Goal: Task Accomplishment & Management: Manage account settings

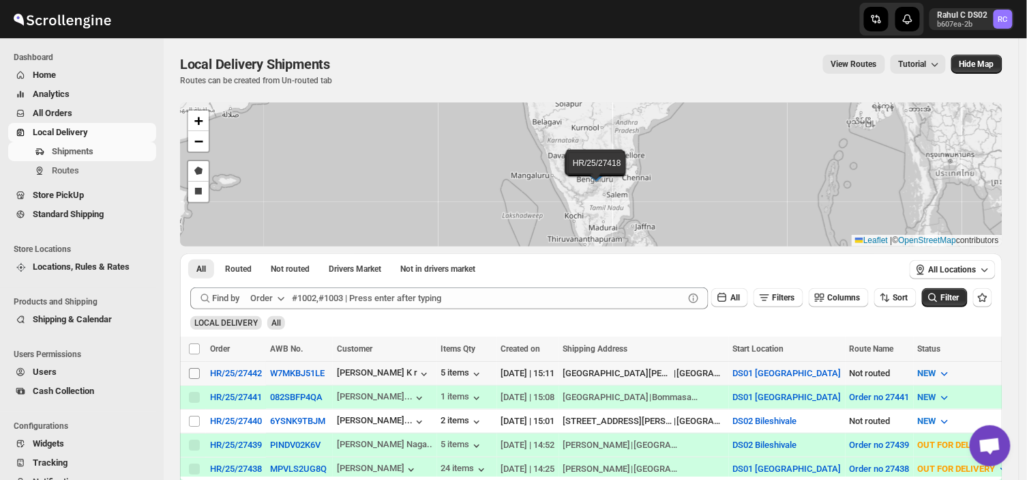
click at [190, 371] on input "Select shipment" at bounding box center [194, 373] width 11 height 11
checkbox input "true"
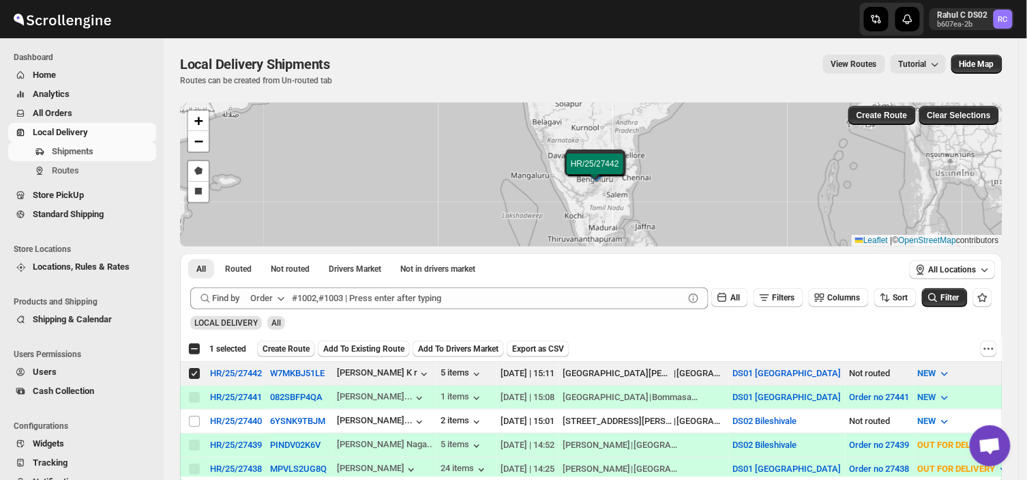
click at [280, 349] on span "Create Route" at bounding box center [286, 348] width 47 height 11
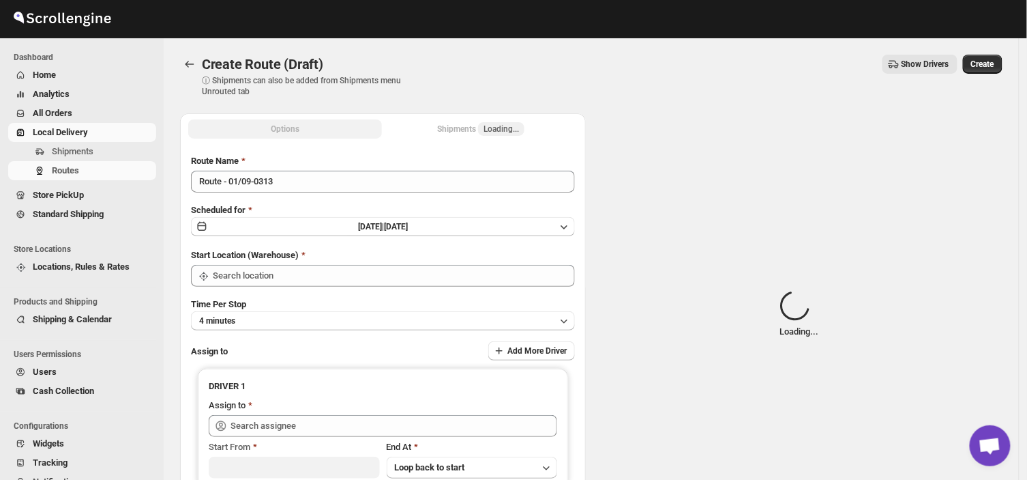
type input "DS01 [GEOGRAPHIC_DATA]"
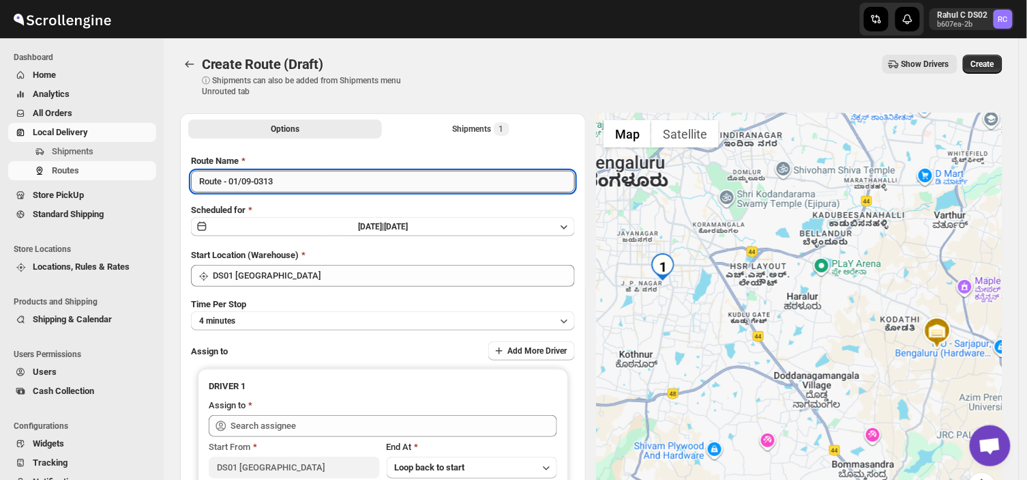
click at [280, 184] on input "Route - 01/09-0313" at bounding box center [383, 182] width 384 height 22
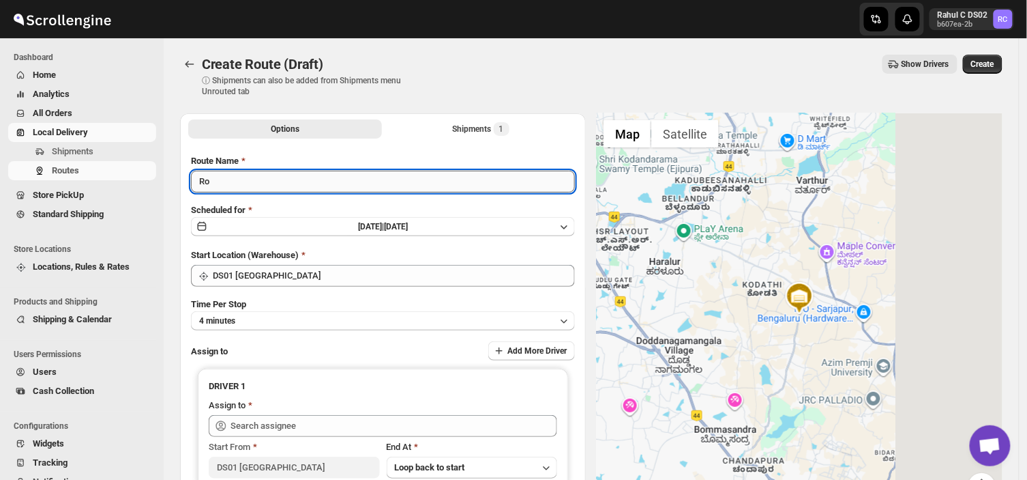
type input "R"
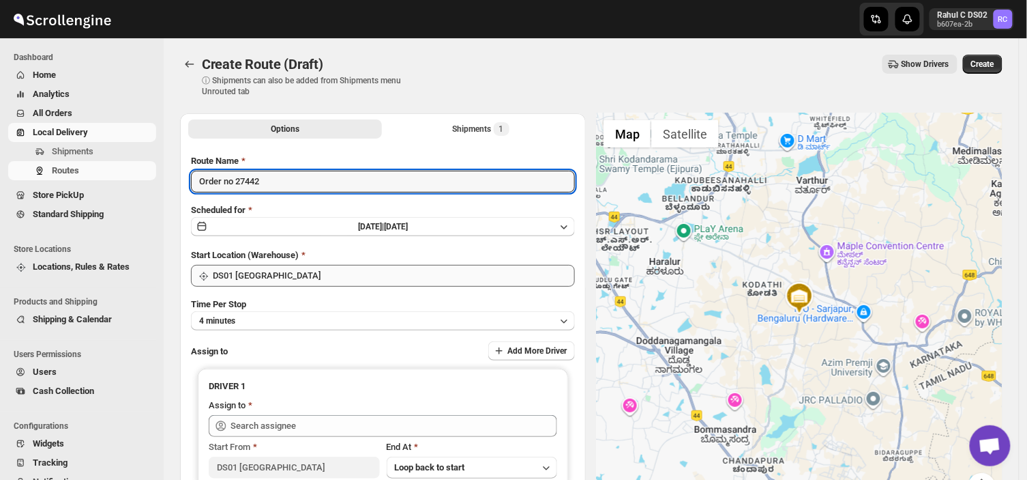
type input "Order no 27442"
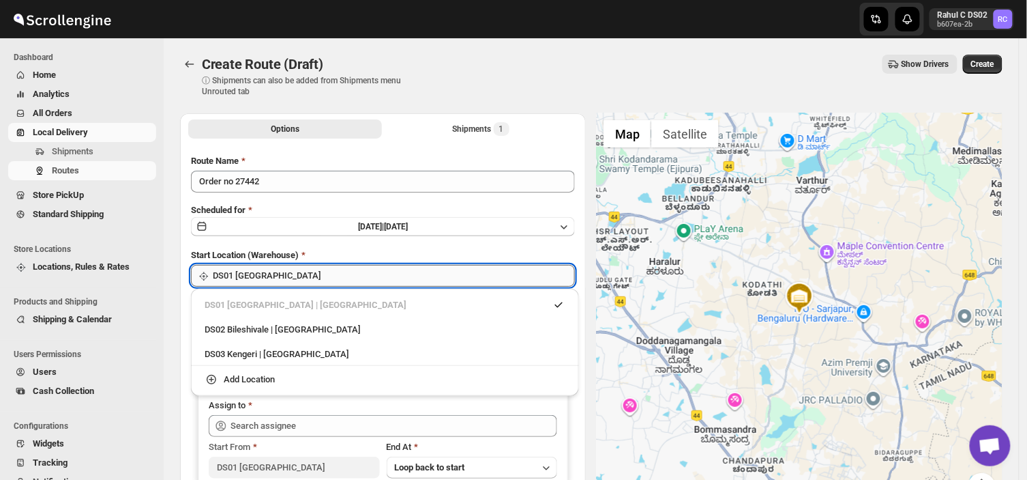
click at [280, 265] on input "DS01 [GEOGRAPHIC_DATA]" at bounding box center [394, 276] width 362 height 22
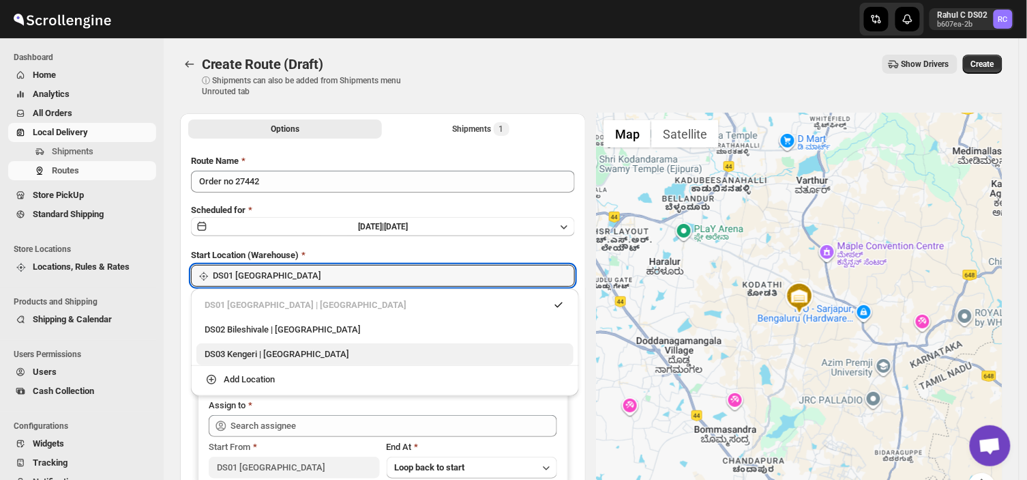
click at [210, 349] on div "DS03 Kengeri | [GEOGRAPHIC_DATA]" at bounding box center [385, 354] width 361 height 14
type input "DS03 Kengeri"
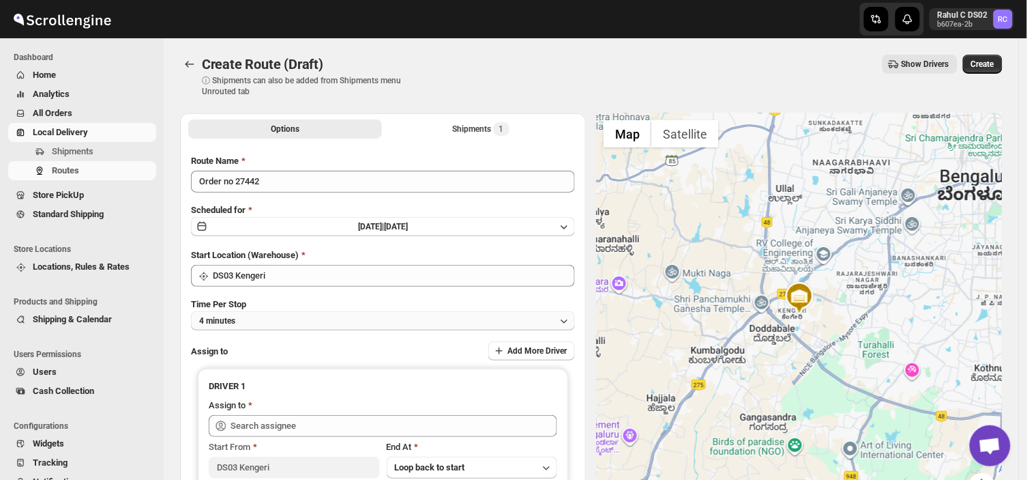
click at [276, 317] on button "4 minutes" at bounding box center [383, 320] width 384 height 19
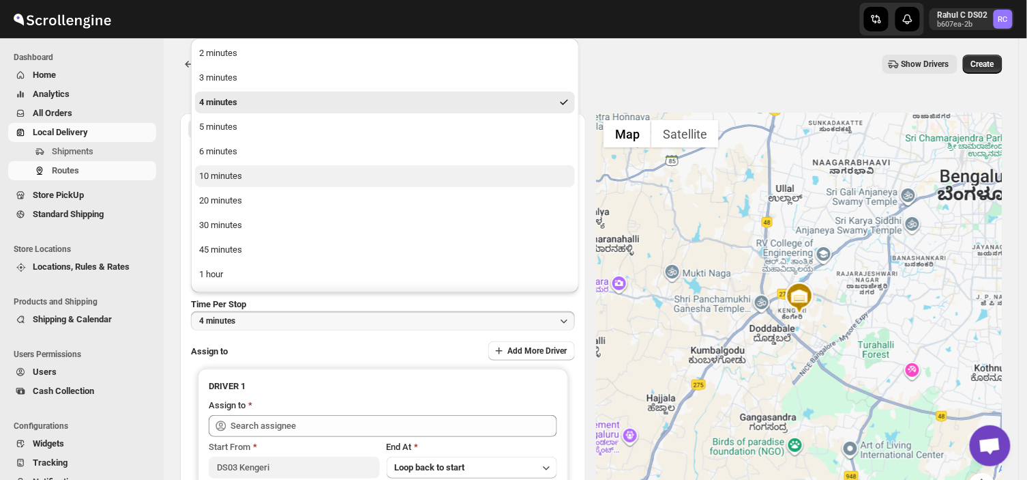
click at [256, 186] on button "10 minutes" at bounding box center [385, 176] width 380 height 22
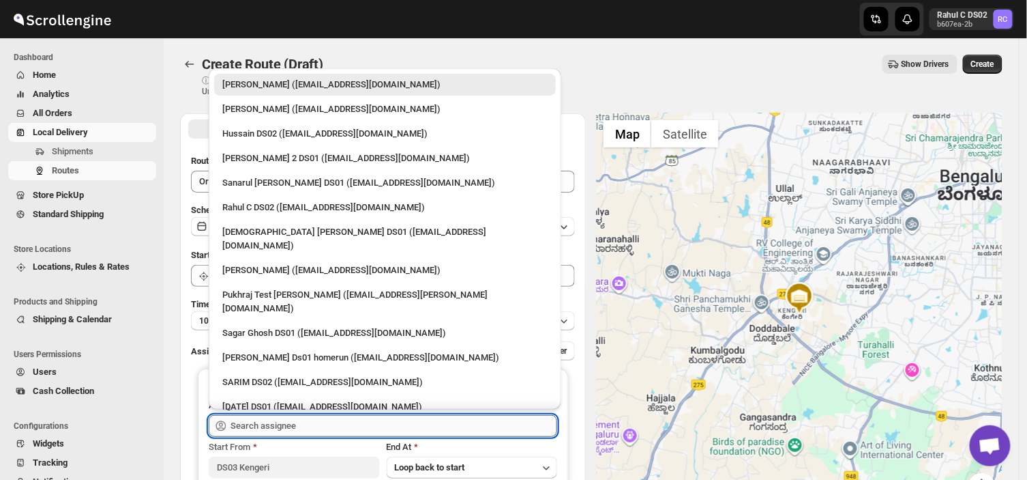
click at [298, 417] on input "text" at bounding box center [394, 426] width 327 height 22
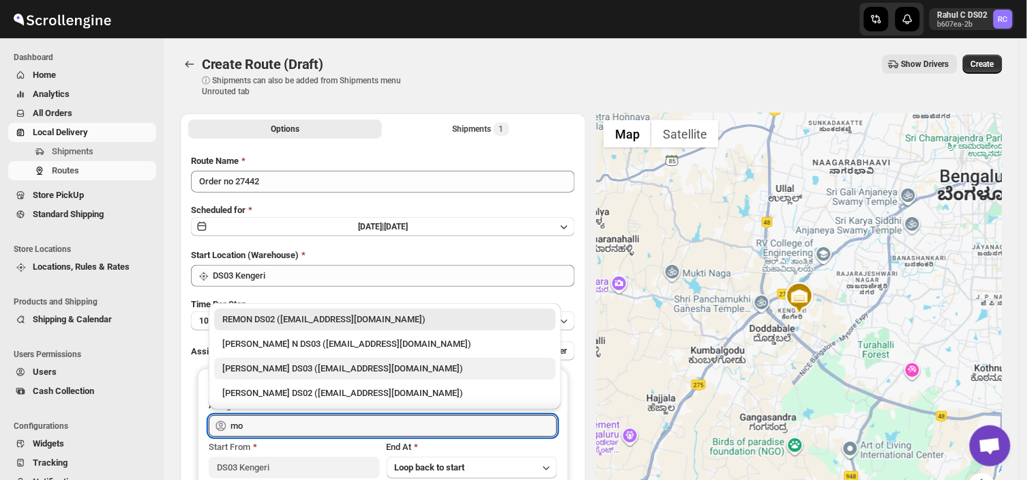
click at [267, 370] on div "[PERSON_NAME] DS03 ([EMAIL_ADDRESS][DOMAIN_NAME])" at bounding box center [384, 369] width 325 height 14
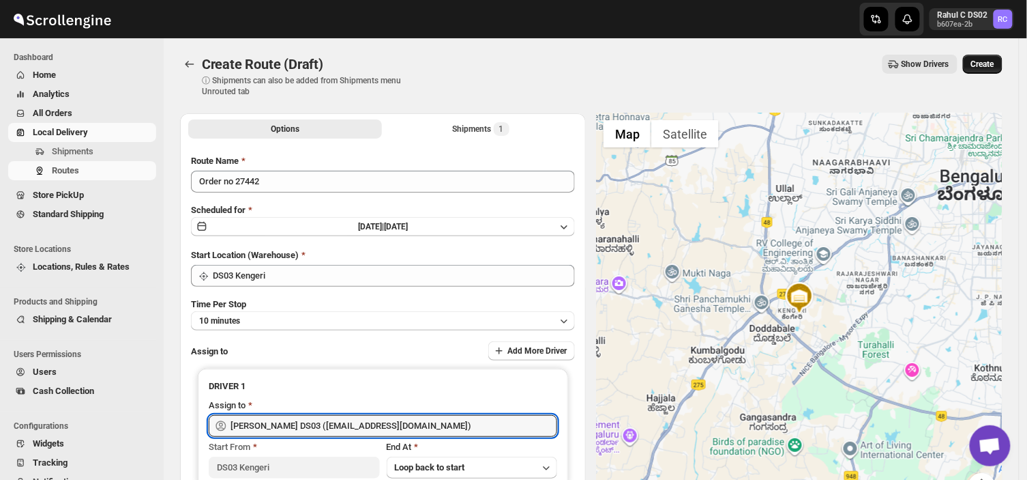
type input "[PERSON_NAME] DS03 ([EMAIL_ADDRESS][DOMAIN_NAME])"
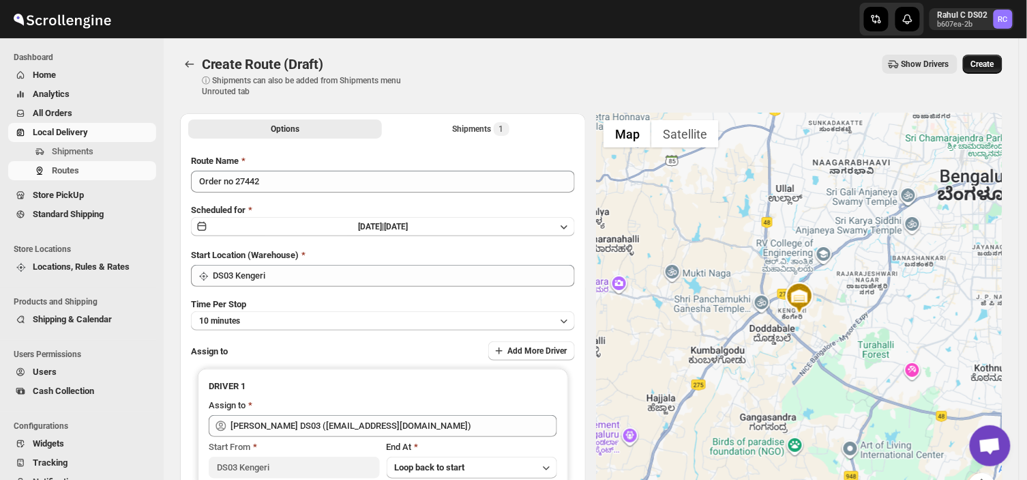
click at [984, 63] on span "Create" at bounding box center [982, 64] width 23 height 11
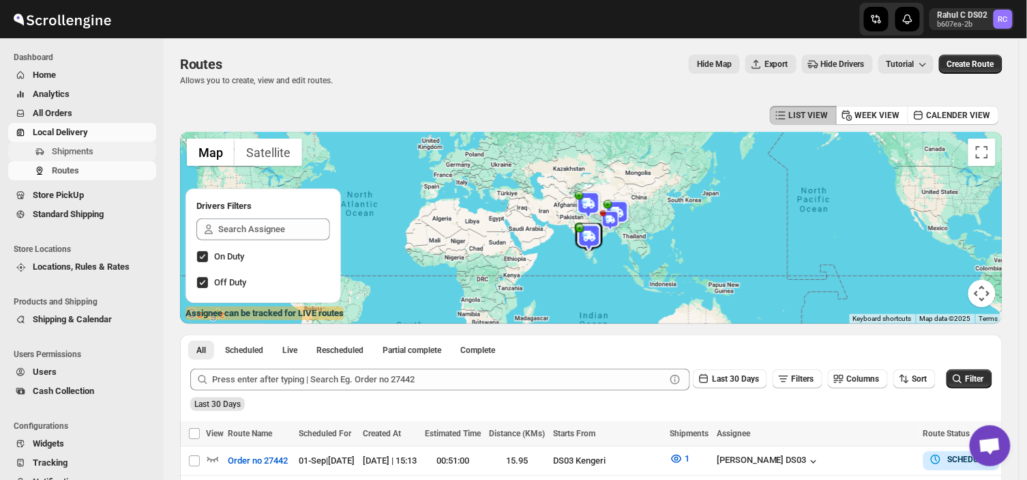
click at [99, 151] on span "Shipments" at bounding box center [103, 152] width 102 height 14
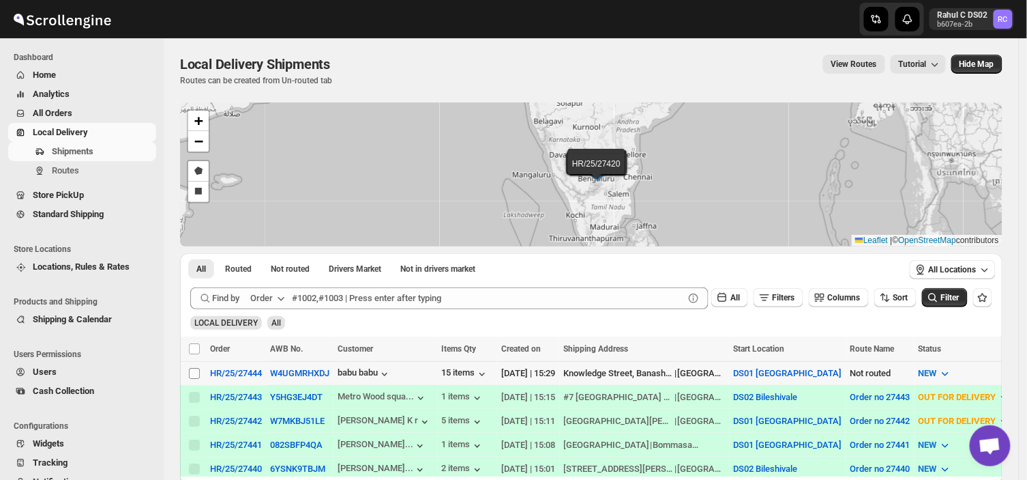
click at [192, 370] on input "Select shipment" at bounding box center [194, 373] width 11 height 11
checkbox input "true"
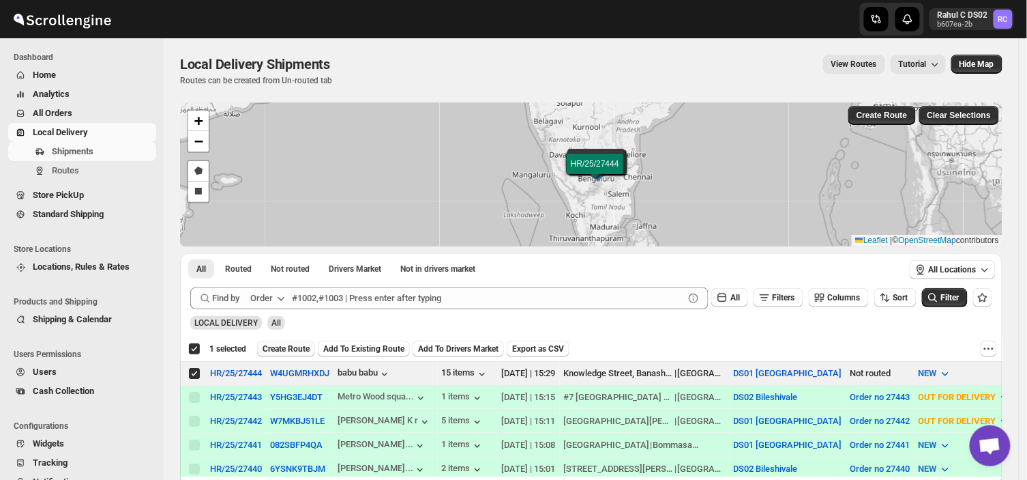
click at [284, 343] on span "Create Route" at bounding box center [286, 348] width 47 height 11
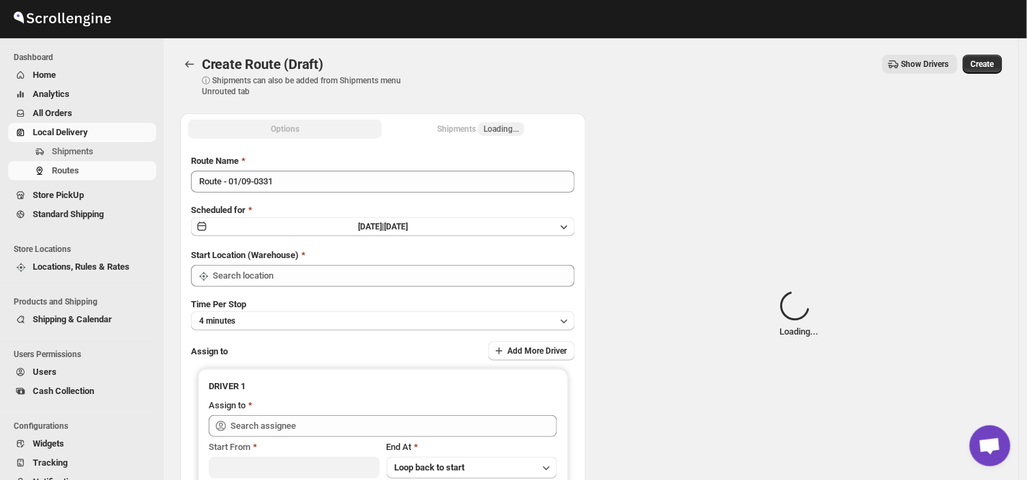
type input "DS01 [GEOGRAPHIC_DATA]"
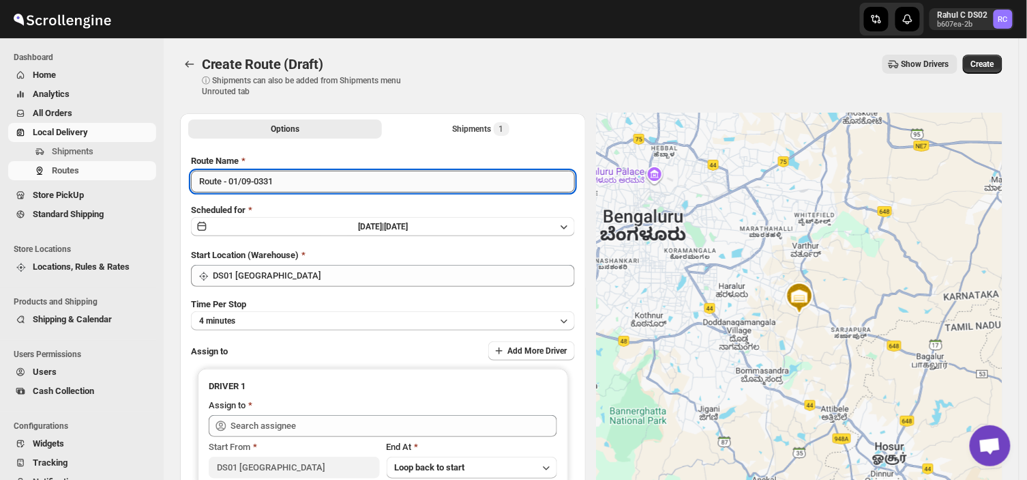
click at [282, 183] on input "Route - 01/09-0331" at bounding box center [383, 182] width 384 height 22
type input "R"
type input "Order no 27444"
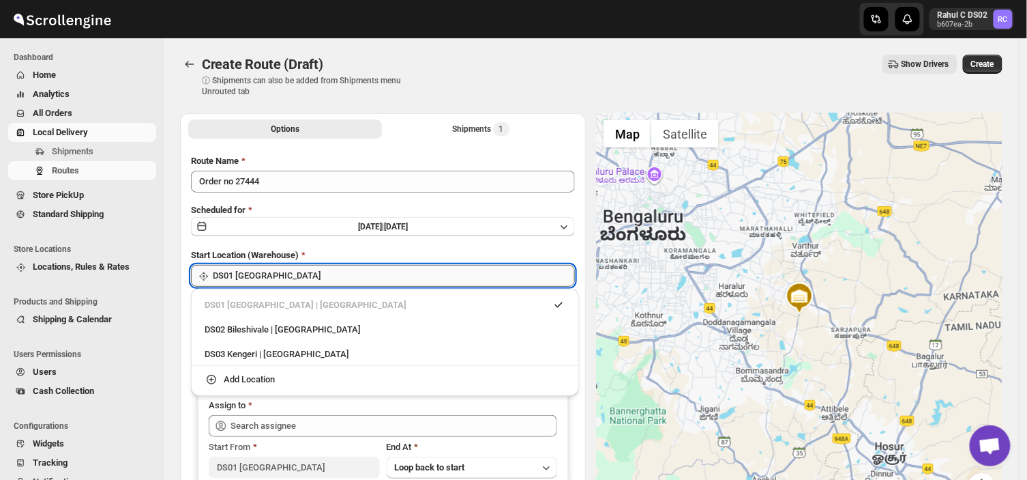
click at [294, 270] on input "DS01 [GEOGRAPHIC_DATA]" at bounding box center [394, 276] width 362 height 22
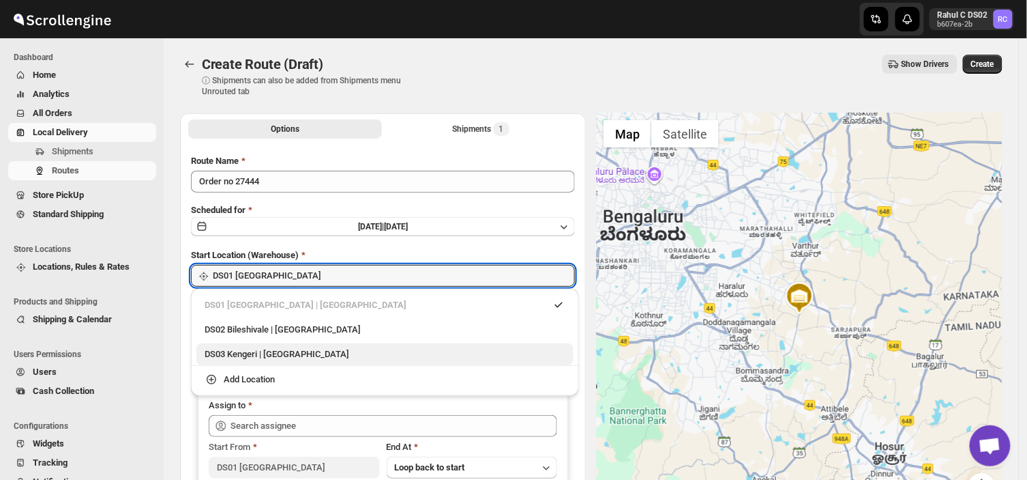
click at [239, 348] on div "DS03 Kengeri | [GEOGRAPHIC_DATA]" at bounding box center [385, 354] width 361 height 14
type input "DS03 Kengeri"
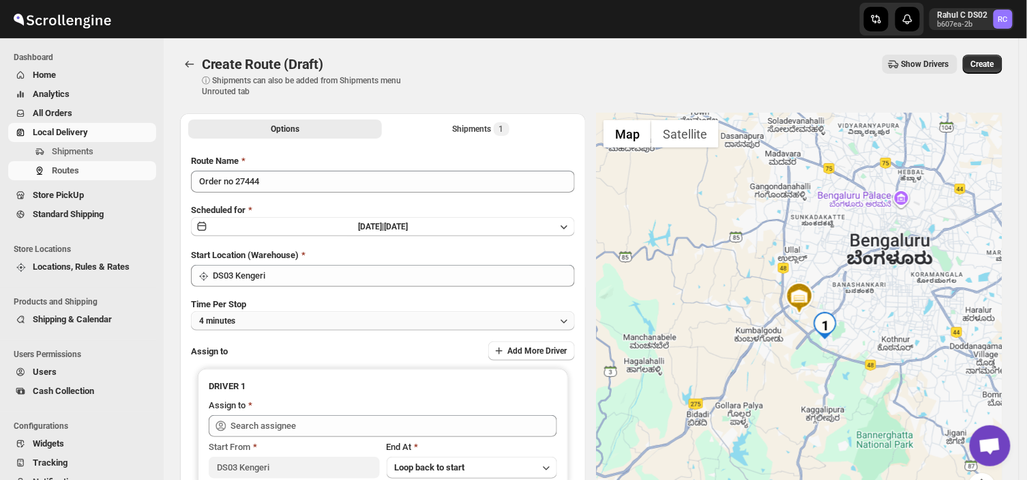
click at [244, 321] on button "4 minutes" at bounding box center [383, 320] width 384 height 19
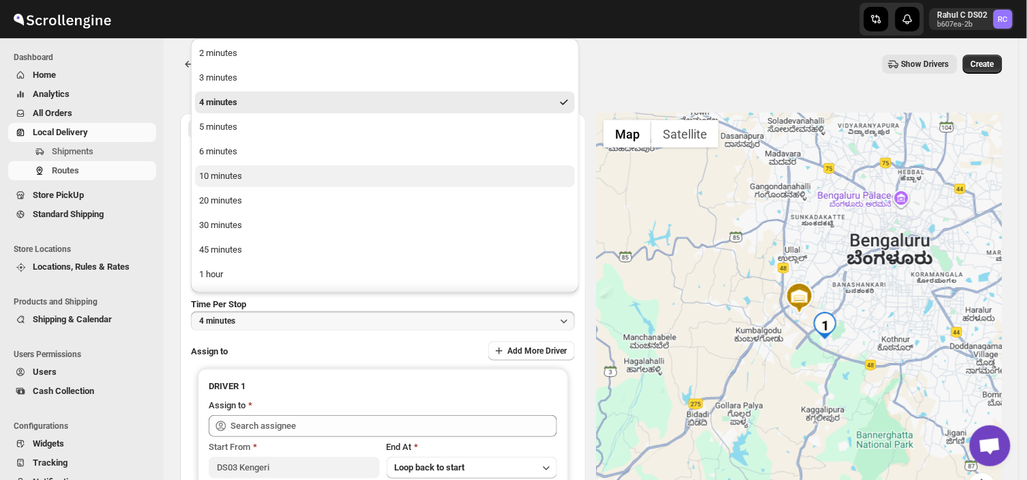
click at [222, 175] on div "10 minutes" at bounding box center [220, 176] width 43 height 14
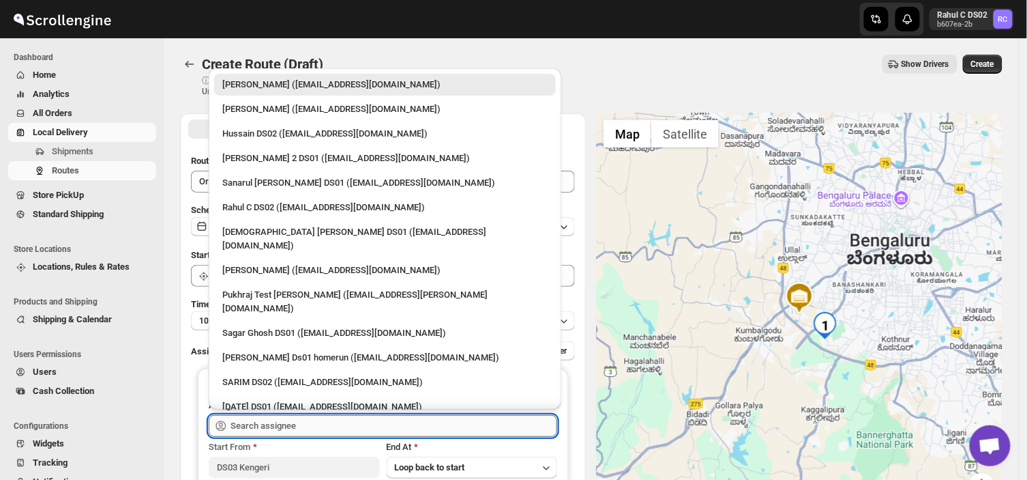
click at [309, 431] on input "text" at bounding box center [394, 426] width 327 height 22
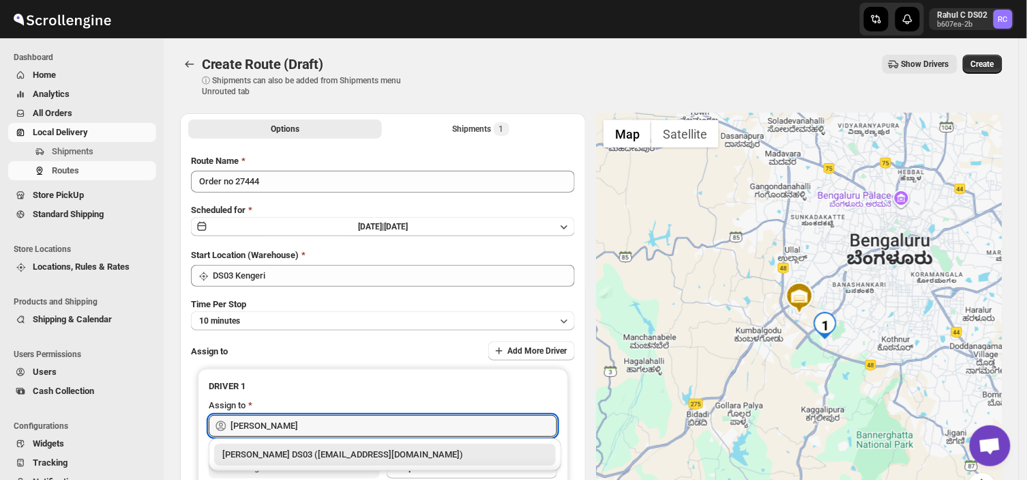
click at [307, 453] on div "[PERSON_NAME] DS03 ([EMAIL_ADDRESS][DOMAIN_NAME])" at bounding box center [384, 454] width 325 height 14
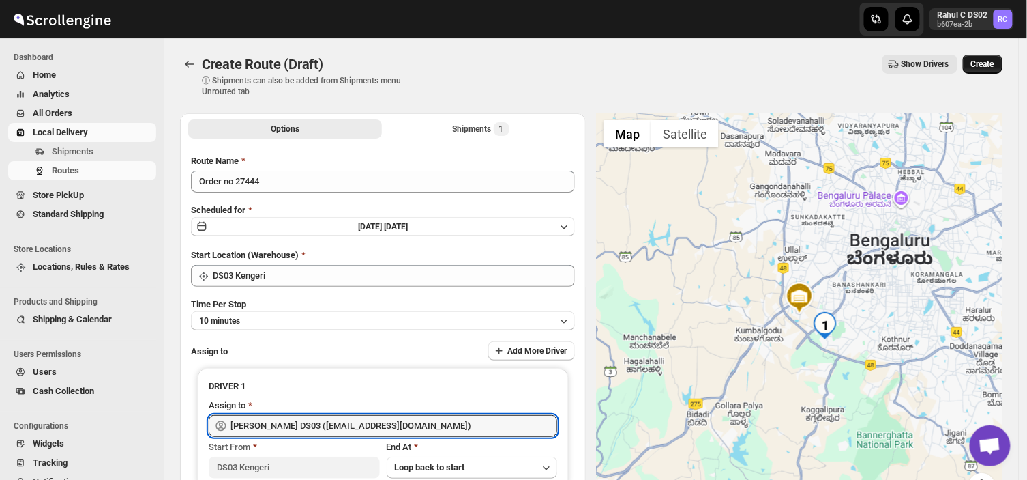
type input "[PERSON_NAME] DS03 ([EMAIL_ADDRESS][DOMAIN_NAME])"
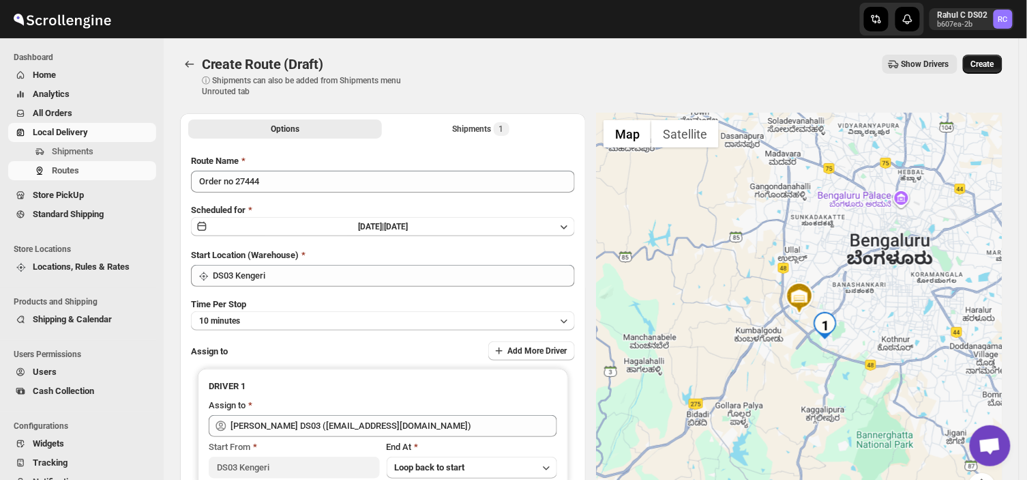
click at [989, 60] on span "Create" at bounding box center [982, 64] width 23 height 11
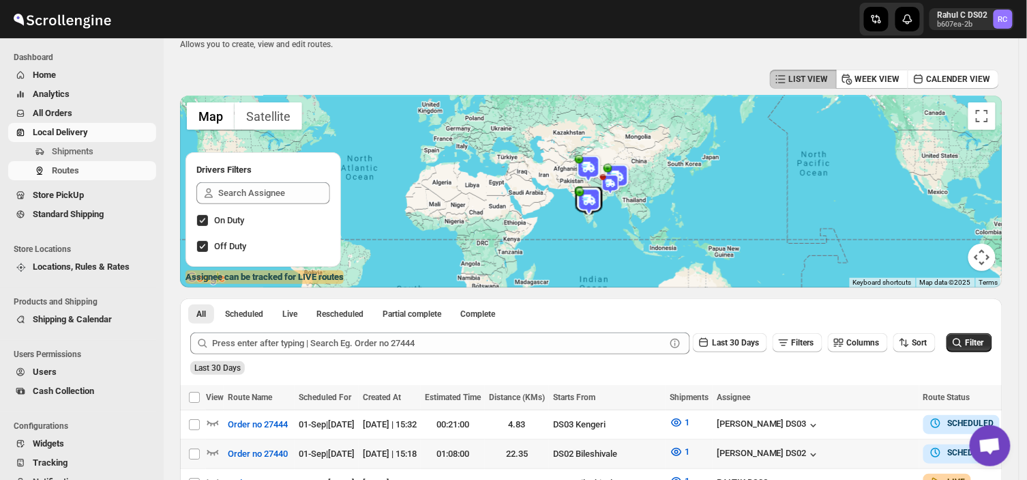
scroll to position [78, 0]
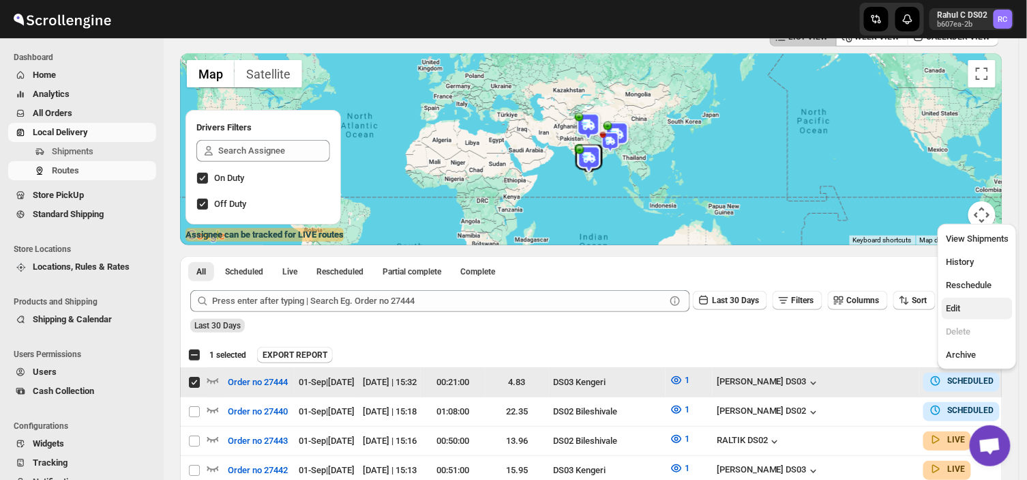
click at [953, 307] on span "Edit" at bounding box center [953, 308] width 14 height 10
checkbox input "false"
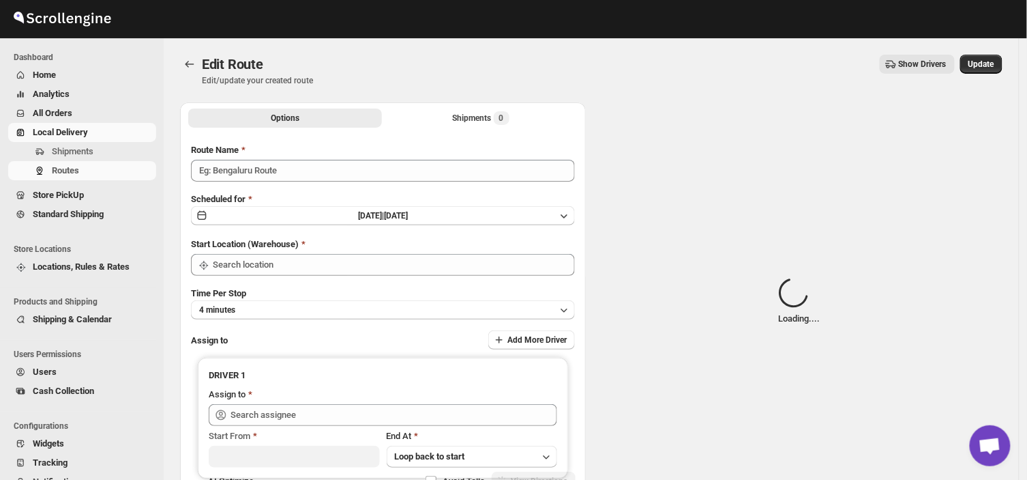
type input "Order no 27444"
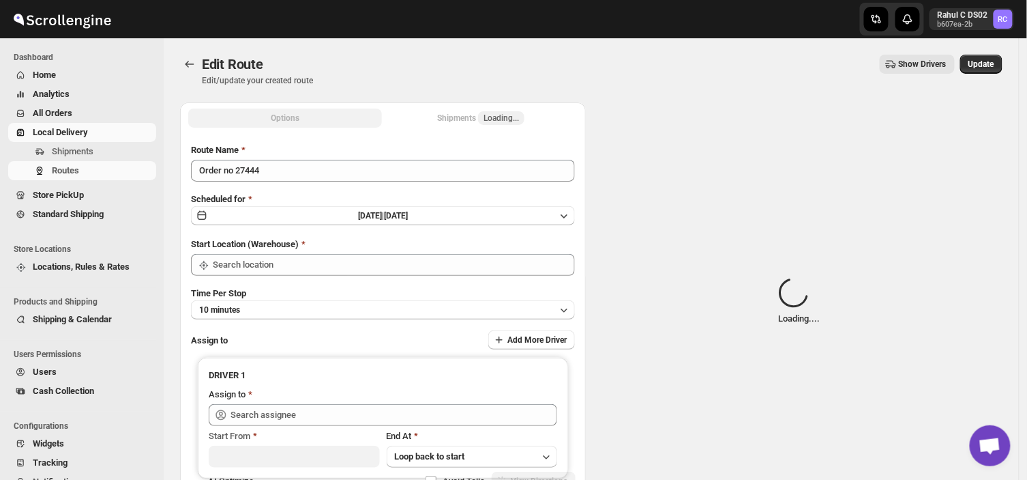
type input "DS03 Kengeri"
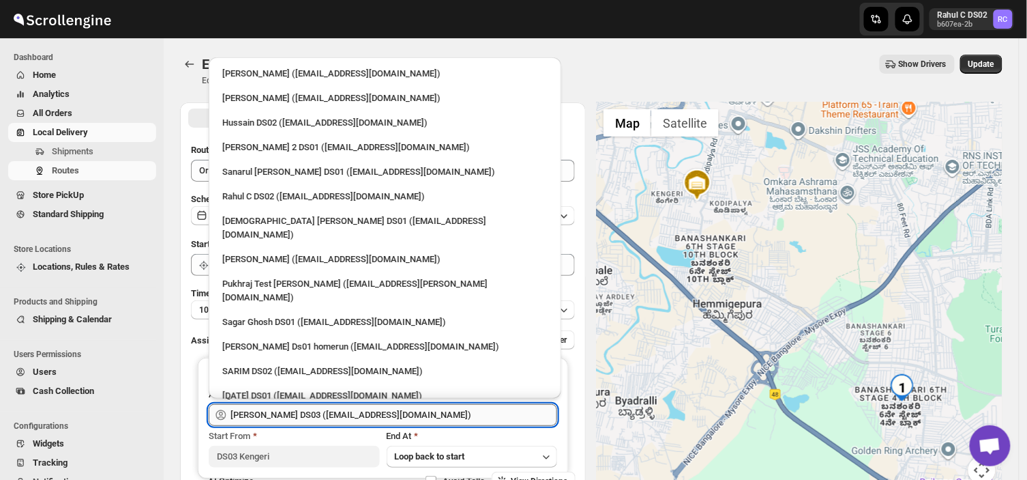
click at [419, 415] on input "[PERSON_NAME] DS03 ([EMAIL_ADDRESS][DOMAIN_NAME])" at bounding box center [394, 415] width 327 height 22
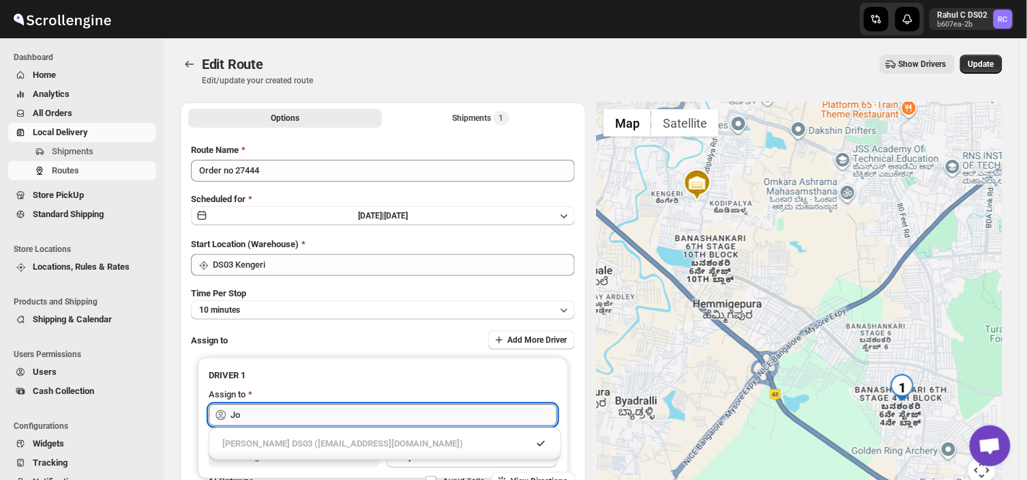
type input "J"
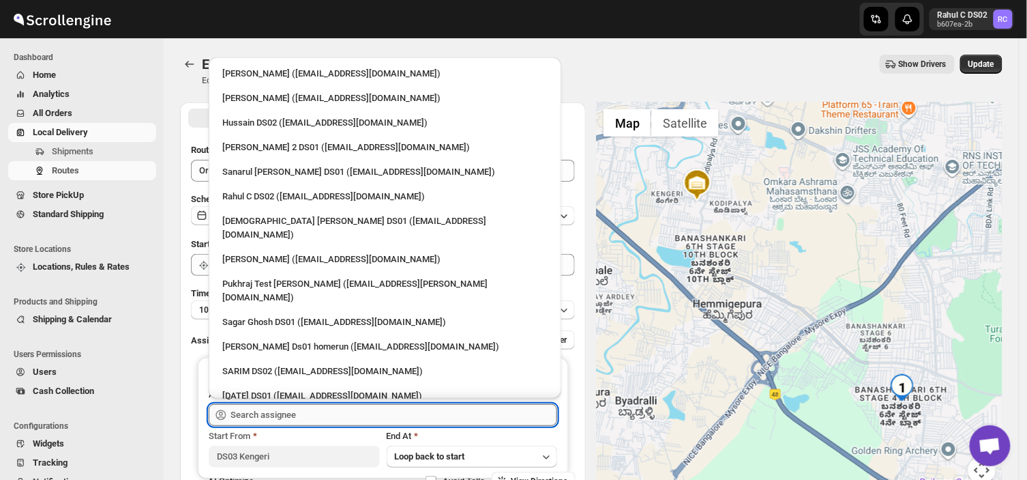
type input "O"
click at [317, 417] on input "text" at bounding box center [394, 415] width 327 height 22
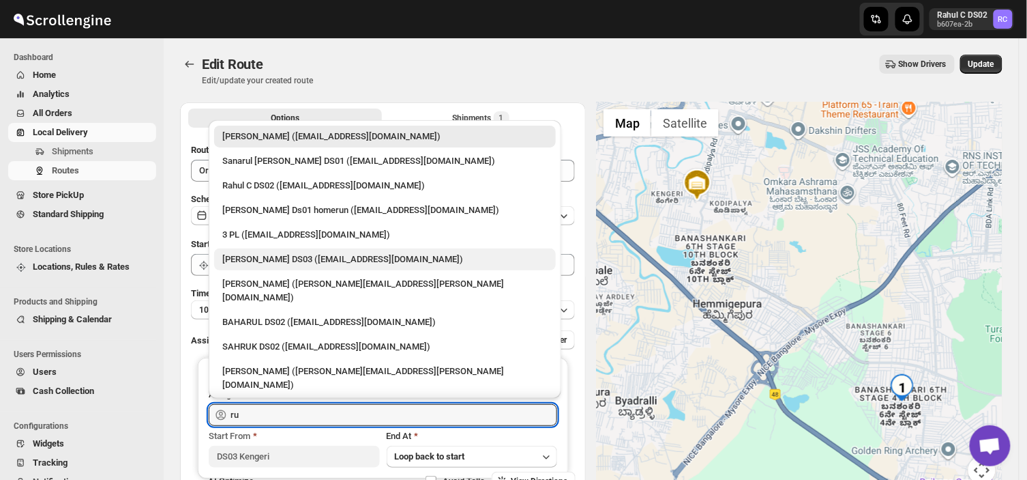
click at [293, 261] on div "[PERSON_NAME] DS03 ([EMAIL_ADDRESS][DOMAIN_NAME])" at bounding box center [384, 259] width 325 height 14
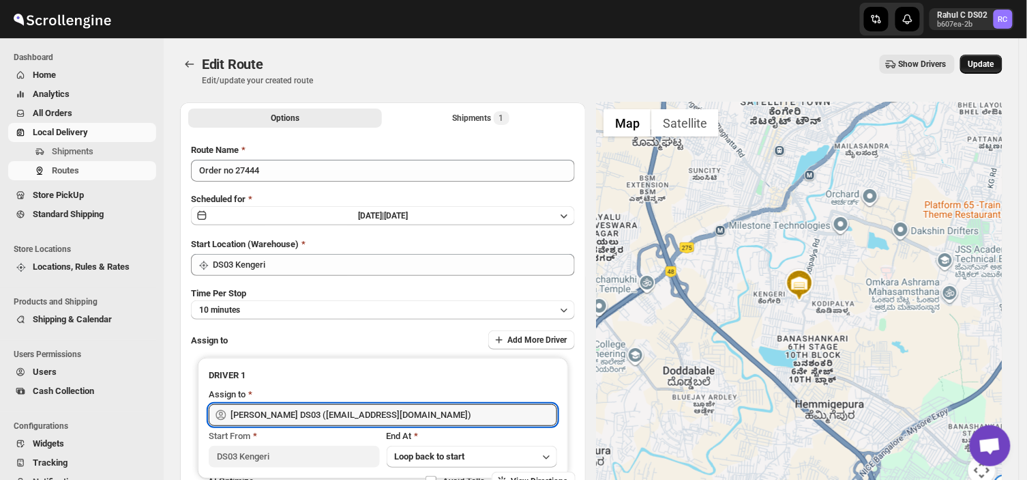
type input "[PERSON_NAME] DS03 ([EMAIL_ADDRESS][DOMAIN_NAME])"
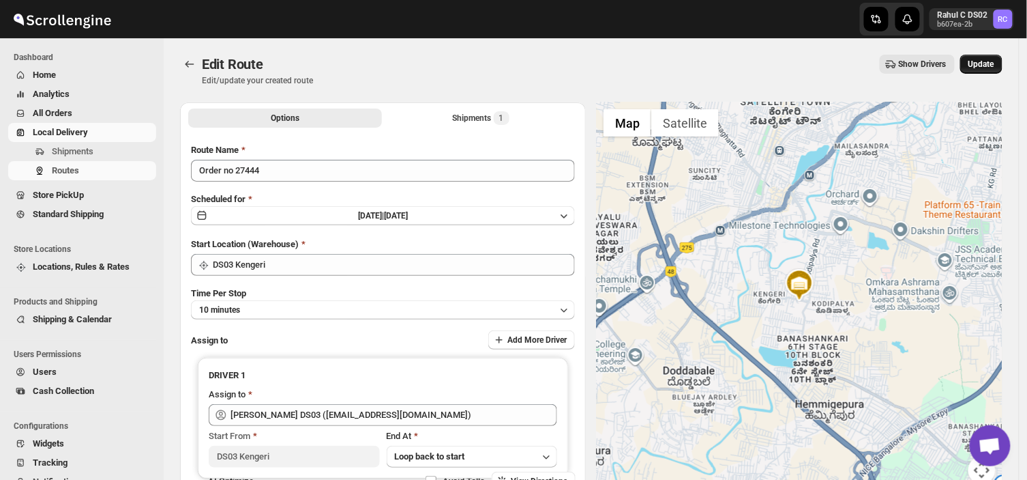
click at [984, 62] on span "Update" at bounding box center [982, 64] width 26 height 11
